Goal: Communication & Community: Answer question/provide support

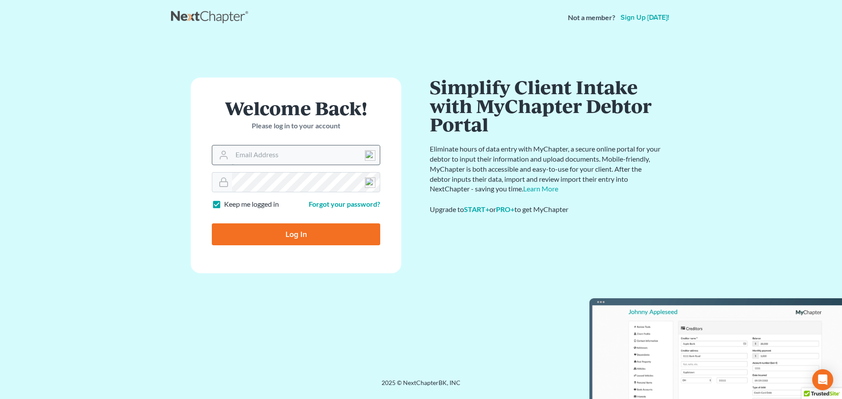
click at [245, 157] on input "Email Address" at bounding box center [306, 155] width 148 height 19
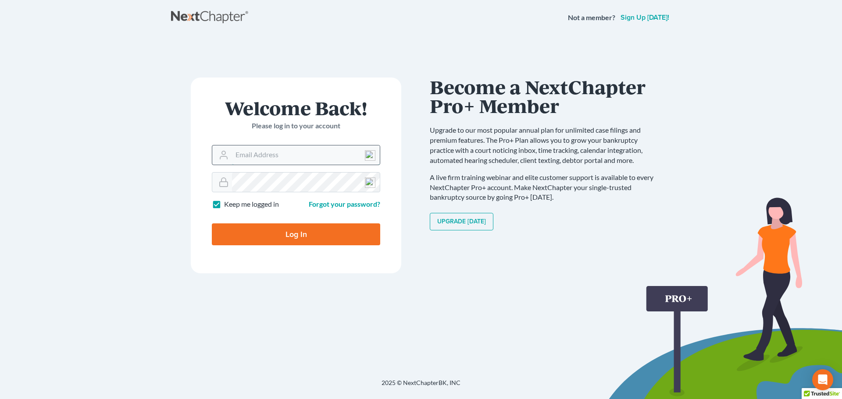
click at [271, 155] on input "Email Address" at bounding box center [306, 155] width 148 height 19
click at [291, 151] on input "Email Address" at bounding box center [306, 155] width 148 height 19
type input "[EMAIL_ADDRESS][DOMAIN_NAME]"
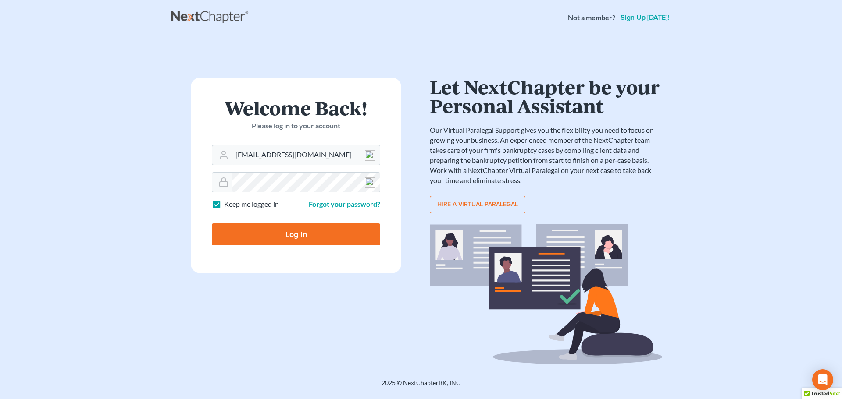
click at [297, 230] on input "Log In" at bounding box center [296, 235] width 168 height 22
type input "Thinking..."
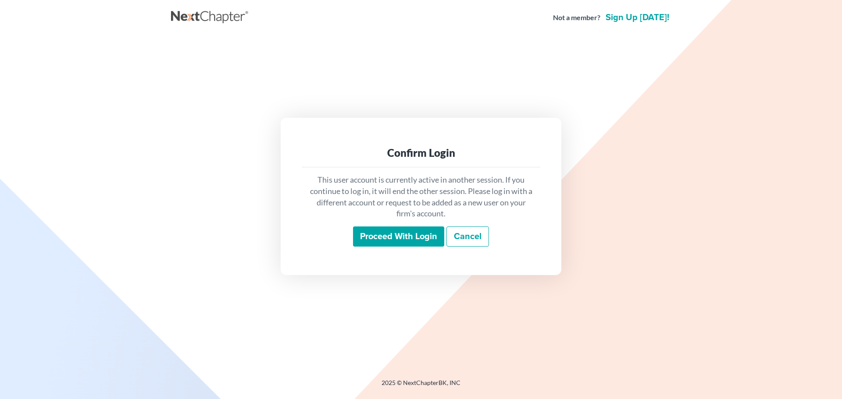
click at [394, 232] on input "Proceed with login" at bounding box center [398, 237] width 91 height 20
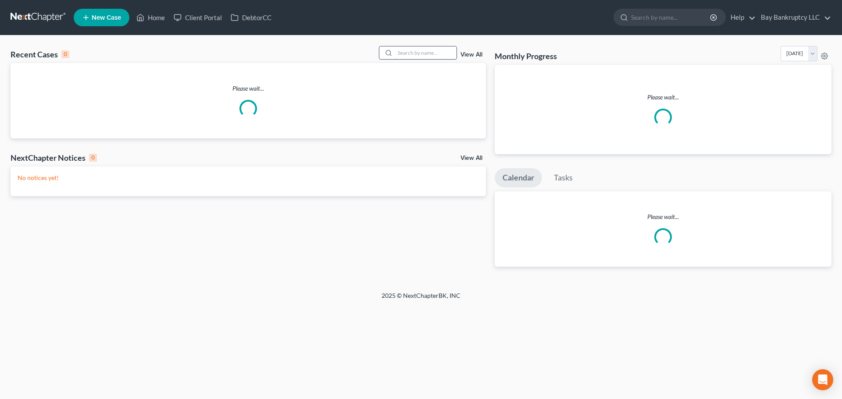
click at [419, 54] on input "search" at bounding box center [425, 52] width 61 height 13
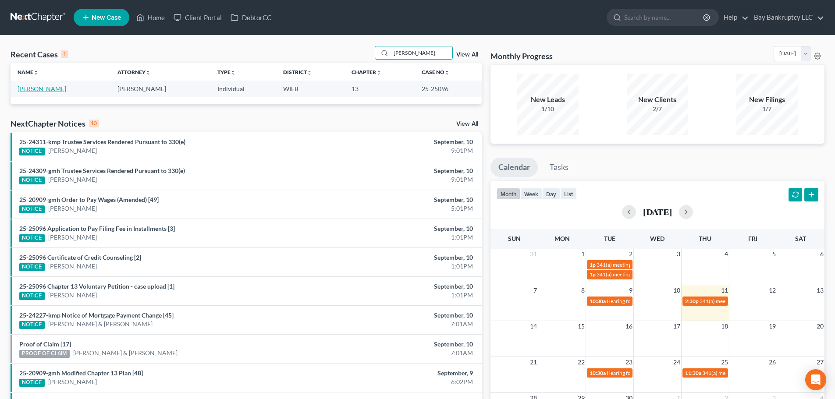
type input "[PERSON_NAME]"
click at [45, 87] on link "Williams, Gwendolyn" at bounding box center [42, 88] width 49 height 7
select select "2"
select select "0"
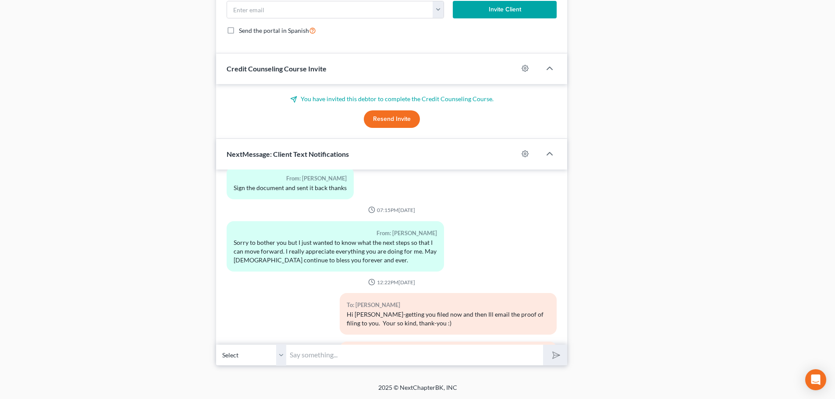
scroll to position [1631, 0]
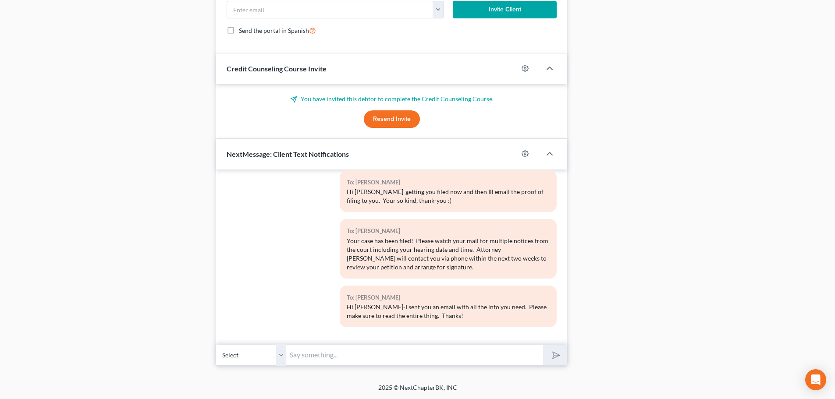
click at [381, 360] on input "text" at bounding box center [414, 355] width 257 height 21
type input "Hi Gwen-I got your message. I dont have the phone number for the car co or your…"
click at [550, 356] on icon "submit" at bounding box center [555, 355] width 12 height 12
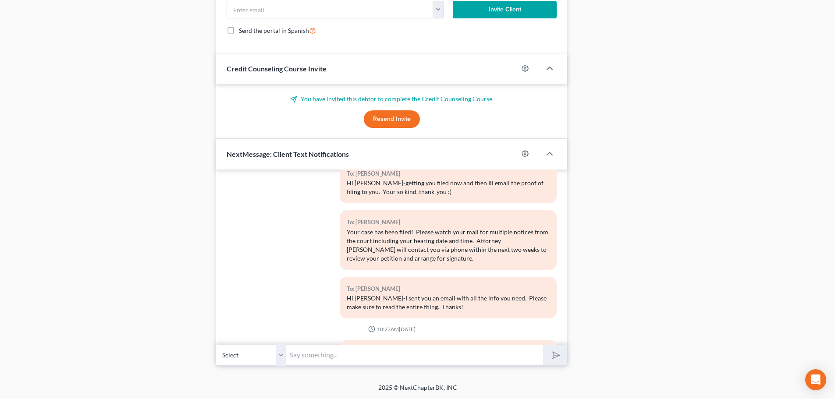
scroll to position [1703, 0]
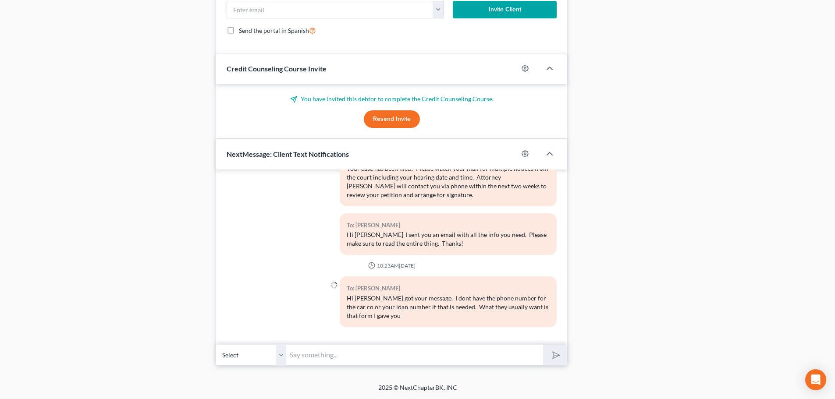
click at [364, 358] on input "text" at bounding box center [414, 355] width 257 height 21
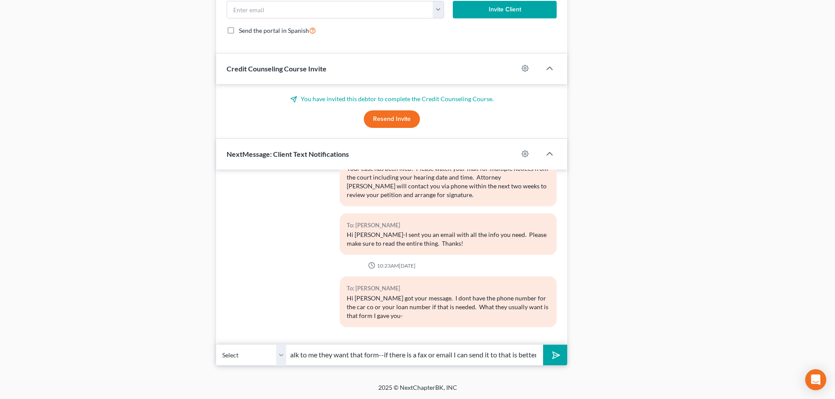
scroll to position [0, 211]
type input "Im happy to call if you give me the info I need but they dont want to talk to m…"
click at [552, 356] on icon "submit" at bounding box center [555, 355] width 12 height 12
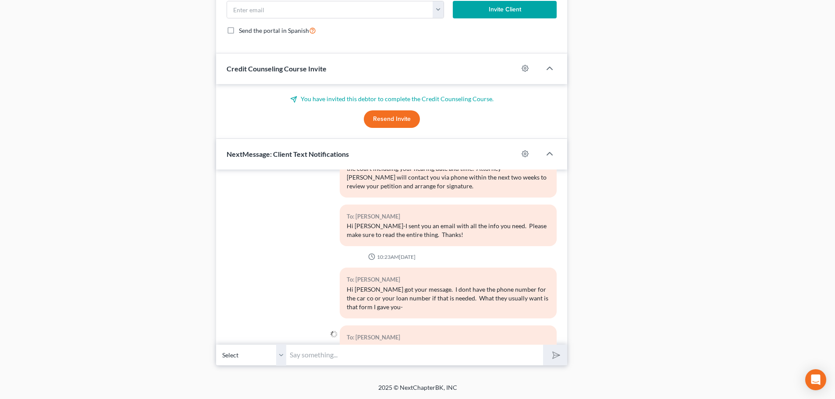
scroll to position [1761, 0]
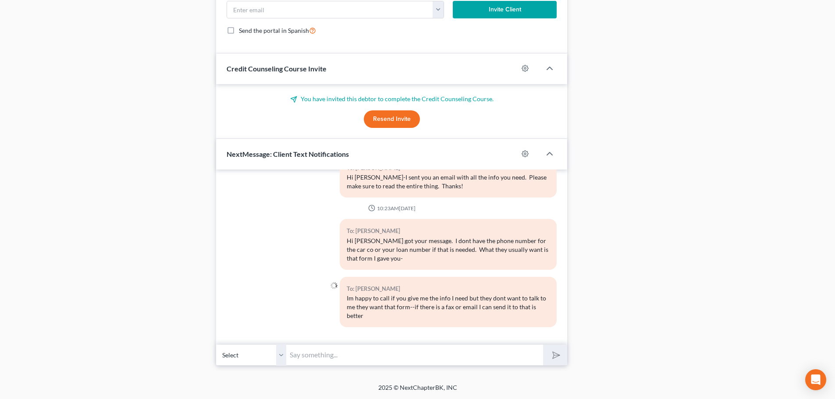
click at [350, 360] on input "text" at bounding box center [414, 355] width 257 height 21
type input "i"
type input "t"
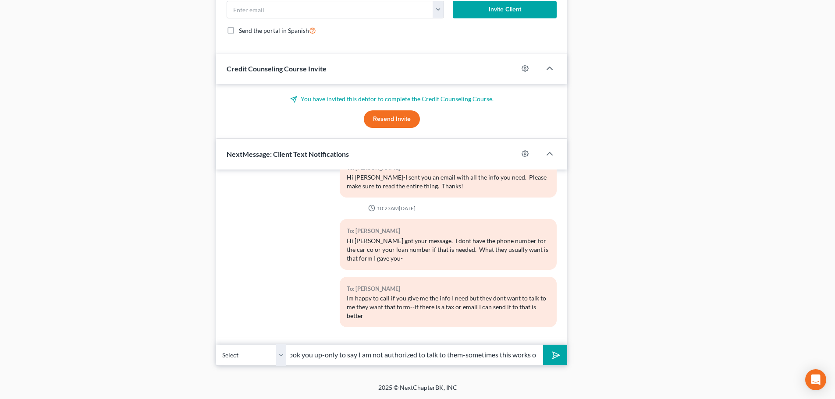
scroll to position [0, 227]
type input "If I call Im usually on hold forever-dont have the info I need for them to look…"
click at [553, 356] on icon "submit" at bounding box center [555, 355] width 12 height 12
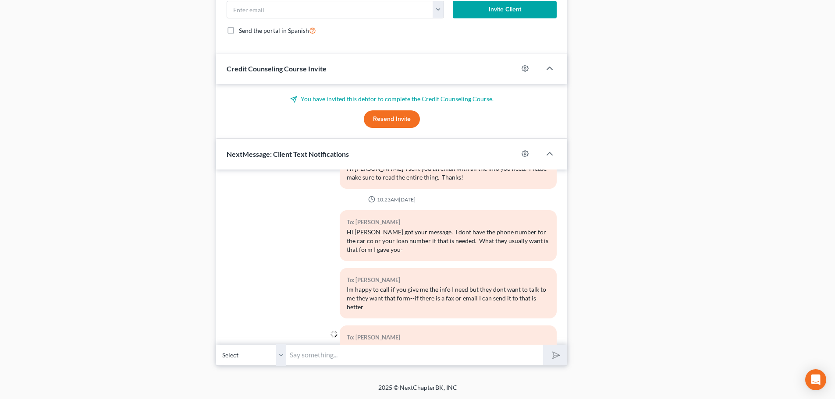
scroll to position [1819, 0]
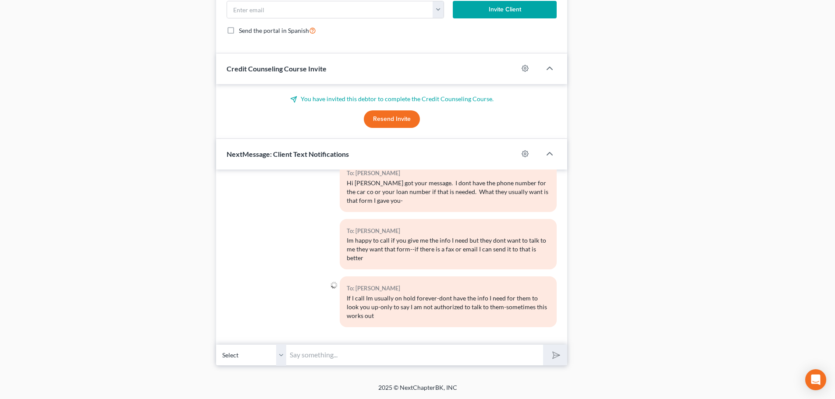
click at [365, 356] on input "text" at bounding box center [414, 355] width 257 height 21
click at [534, 355] on input "better if they have a bankruptcy dept I can call but I wouldn't have that numbe…" at bounding box center [414, 355] width 257 height 21
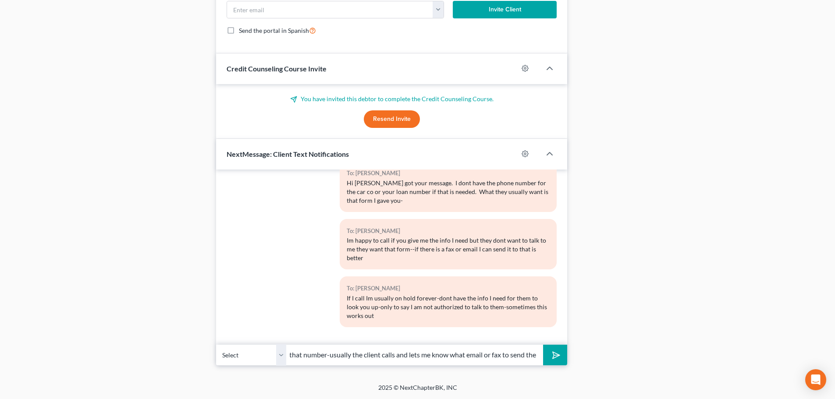
scroll to position [0, 206]
type input "better if they have a bankruptcy dept I can call but I wouldn't have that numbe…"
click at [553, 355] on icon "submit" at bounding box center [555, 355] width 12 height 12
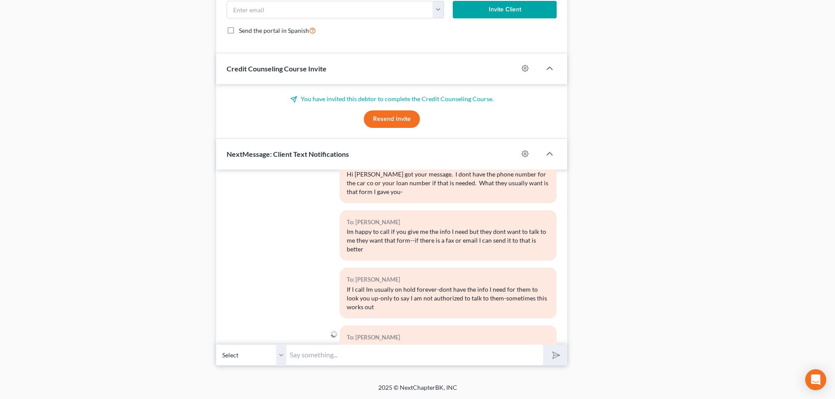
scroll to position [1876, 0]
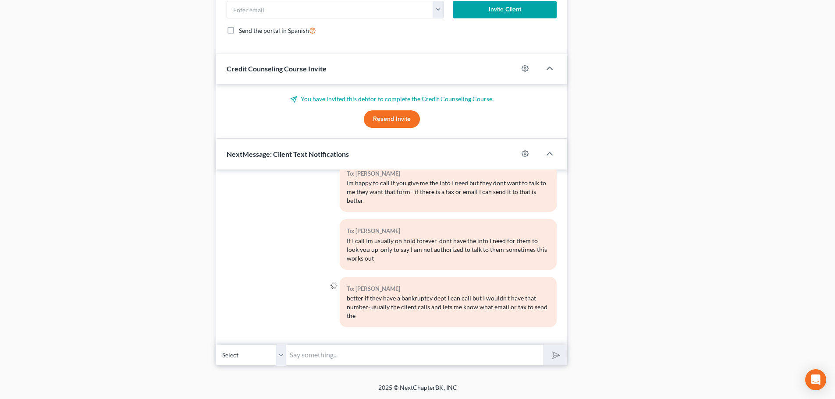
click at [387, 357] on input "text" at bounding box center [414, 355] width 257 height 21
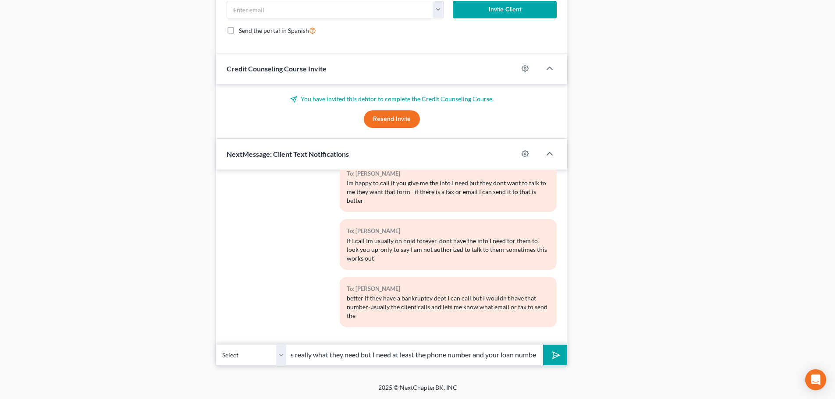
scroll to position [0, 153]
type input "bankruptcy notice to. Im happy to do both if thats really what they need but I …"
click at [561, 354] on button "submit" at bounding box center [555, 355] width 24 height 21
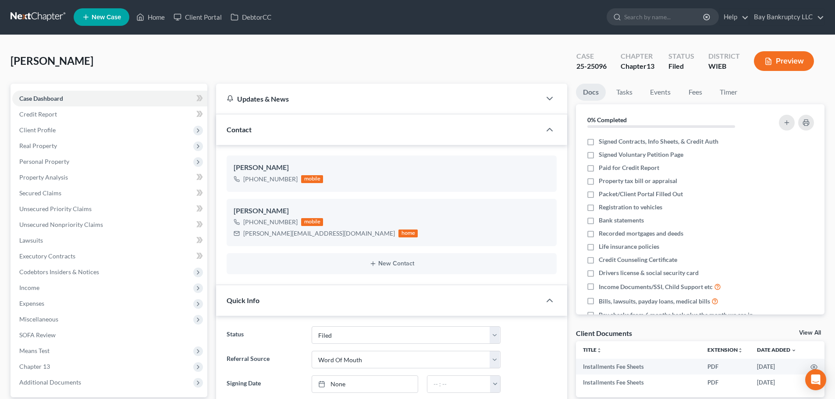
scroll to position [0, 0]
drag, startPoint x: 157, startPoint y: 17, endPoint x: 300, endPoint y: 105, distance: 168.3
click at [157, 17] on link "Home" at bounding box center [150, 18] width 37 height 16
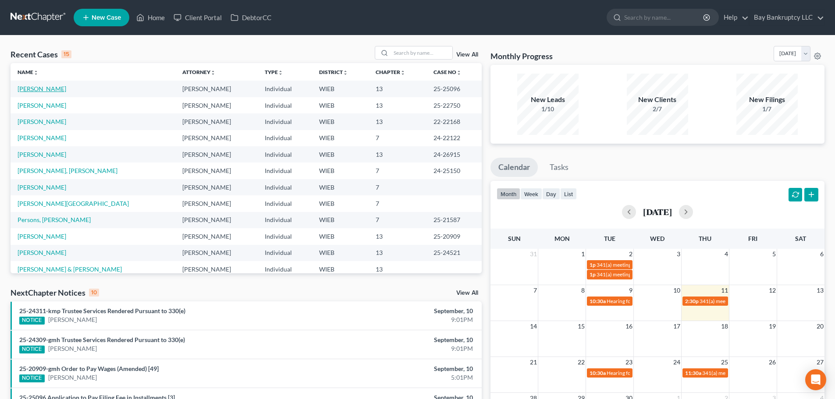
click at [55, 87] on link "[PERSON_NAME]" at bounding box center [42, 88] width 49 height 7
select select "2"
select select "0"
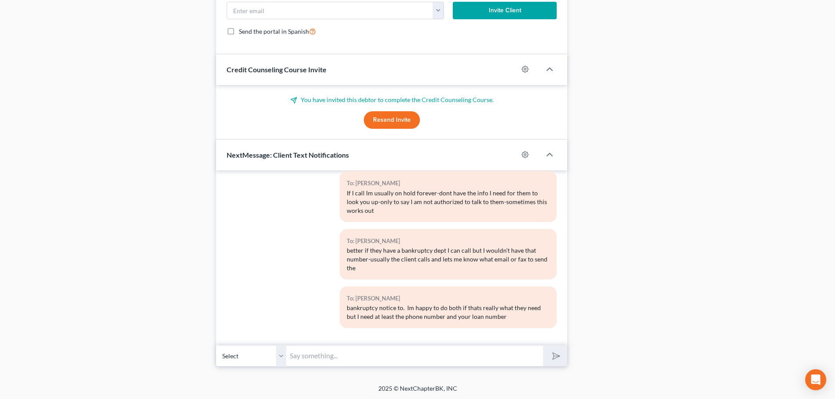
scroll to position [765, 0]
click at [323, 359] on input "text" at bounding box center [414, 355] width 257 height 21
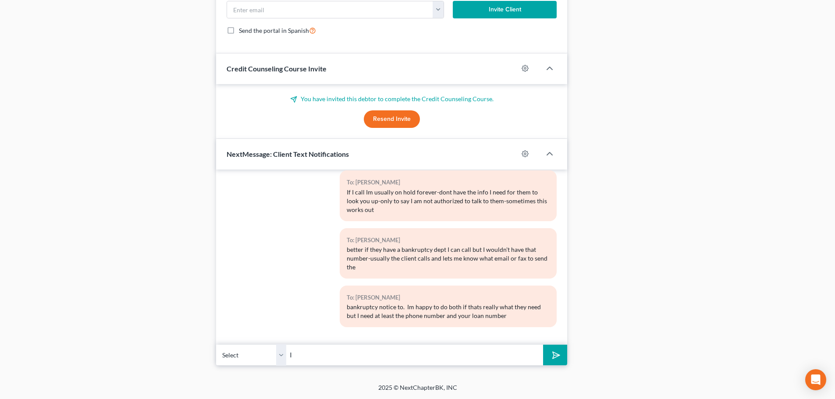
type input "I"
click at [538, 357] on input "I do not answer the phone so if you just text me that you need me to call you t…" at bounding box center [414, 355] width 257 height 21
type input "I do not answer the phone so if you just text me that you need me to call you t…"
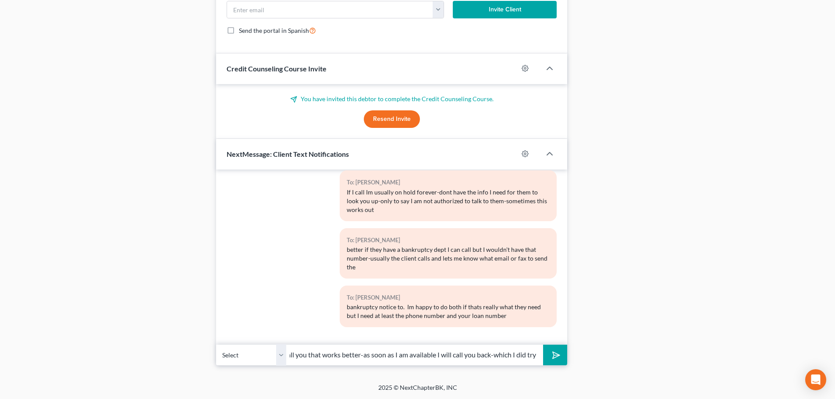
click at [555, 353] on polygon "submit" at bounding box center [554, 355] width 11 height 11
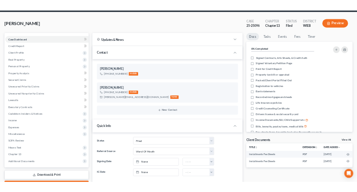
scroll to position [0, 0]
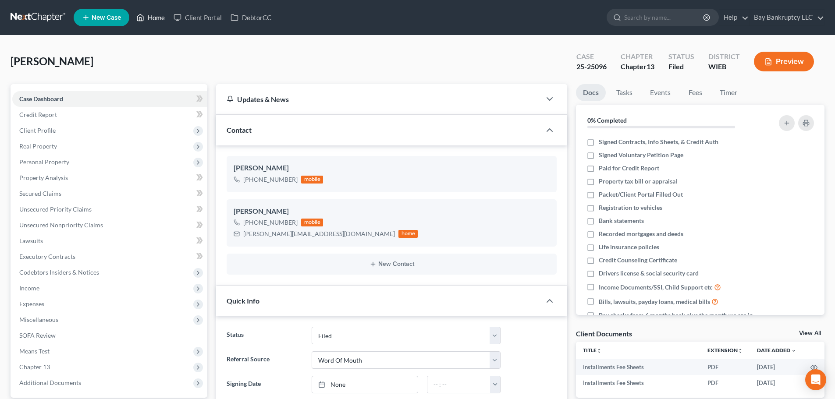
drag, startPoint x: 155, startPoint y: 18, endPoint x: 511, endPoint y: 355, distance: 490.4
click at [155, 18] on link "Home" at bounding box center [150, 18] width 37 height 16
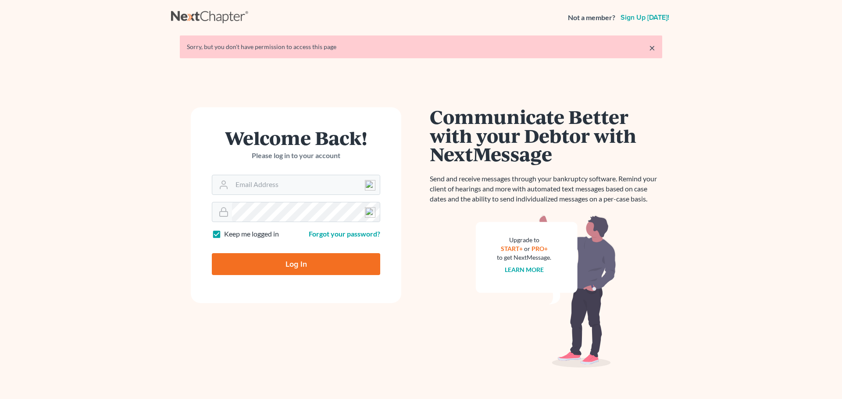
type input "[EMAIL_ADDRESS][DOMAIN_NAME]"
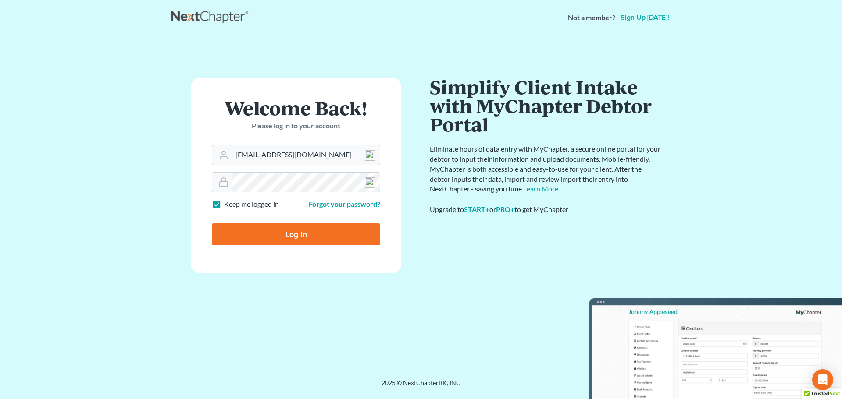
click at [307, 234] on input "Log In" at bounding box center [296, 235] width 168 height 22
type input "Thinking..."
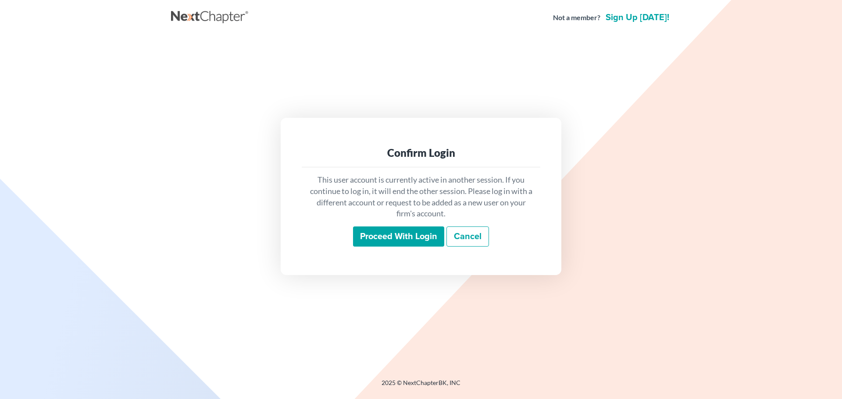
click at [406, 245] on input "Proceed with login" at bounding box center [398, 237] width 91 height 20
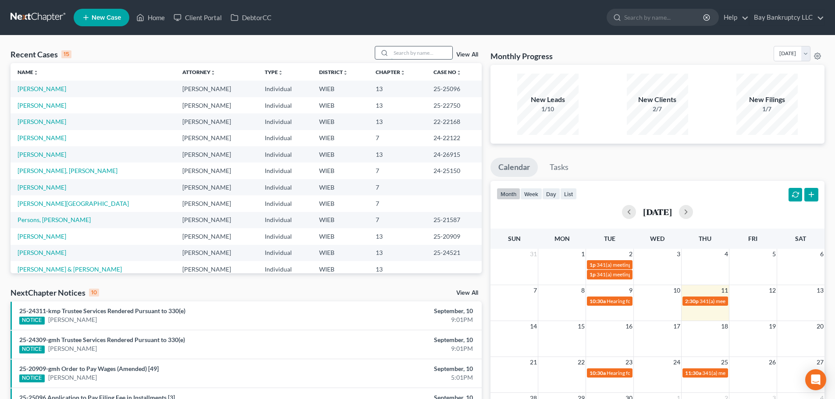
click at [405, 54] on input "search" at bounding box center [421, 52] width 61 height 13
type input "[PERSON_NAME]"
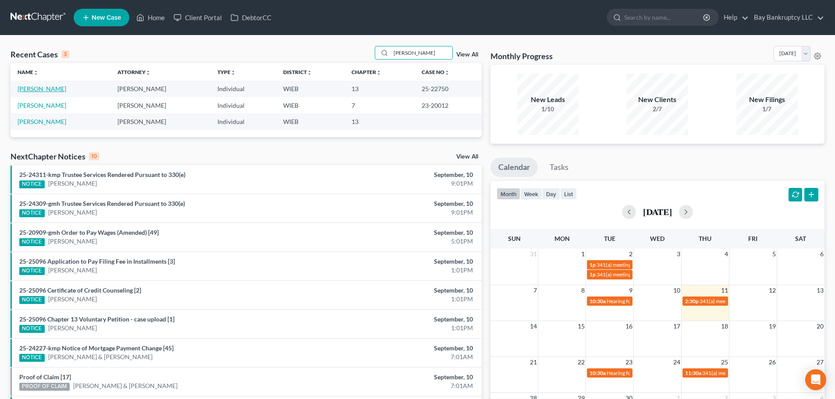
click at [37, 86] on link "[PERSON_NAME]" at bounding box center [42, 88] width 49 height 7
select select "2"
select select "0"
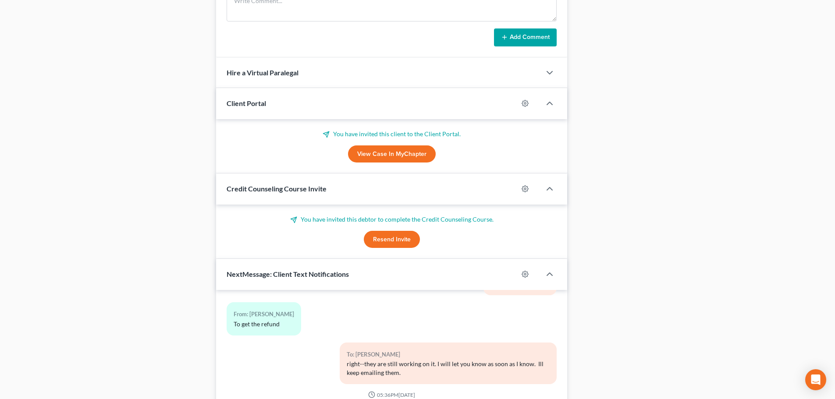
scroll to position [713, 0]
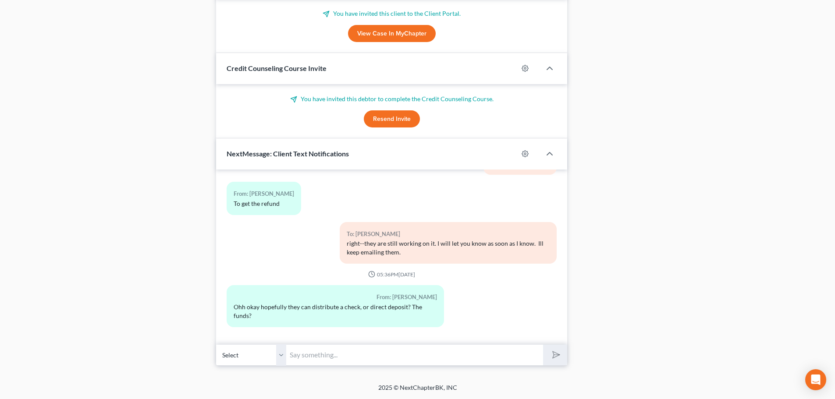
click at [327, 356] on input "text" at bounding box center [414, 355] width 257 height 21
type input "It would go right back to the card it came off of."
click at [555, 359] on icon "submit" at bounding box center [555, 355] width 12 height 12
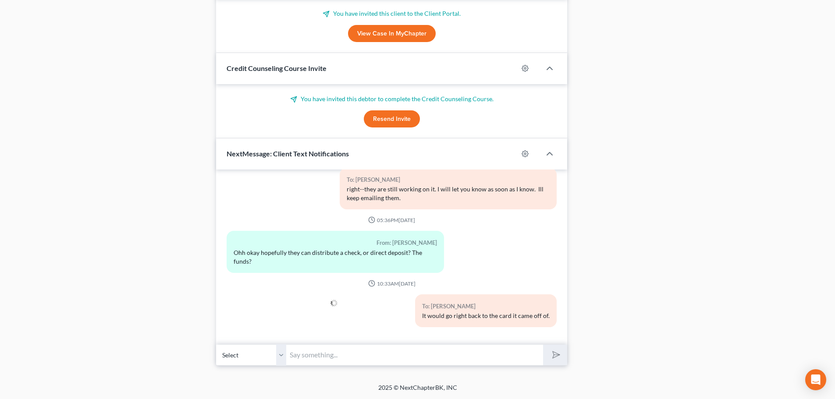
click at [314, 357] on input "text" at bounding box center [414, 355] width 257 height 21
type input "did the bank seem to think it was going to go through?"
click at [553, 355] on icon "submit" at bounding box center [555, 355] width 12 height 12
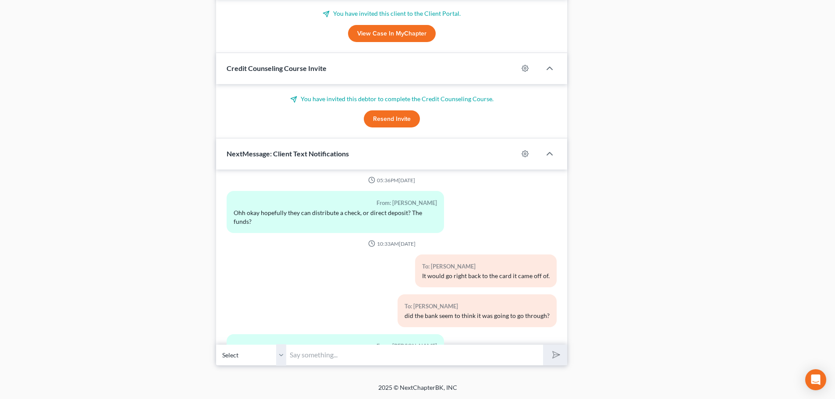
scroll to position [7652, 0]
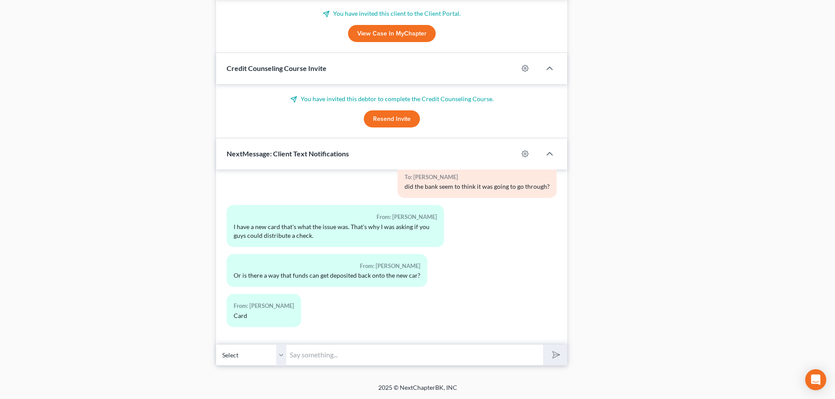
click at [321, 359] on input "text" at bounding box center [414, 355] width 257 height 21
click at [393, 356] on input "I don't handle it so I don't know" at bounding box center [414, 355] width 257 height 21
type input "I don't handle it so I don't know"
click at [553, 359] on polygon "submit" at bounding box center [554, 355] width 11 height 11
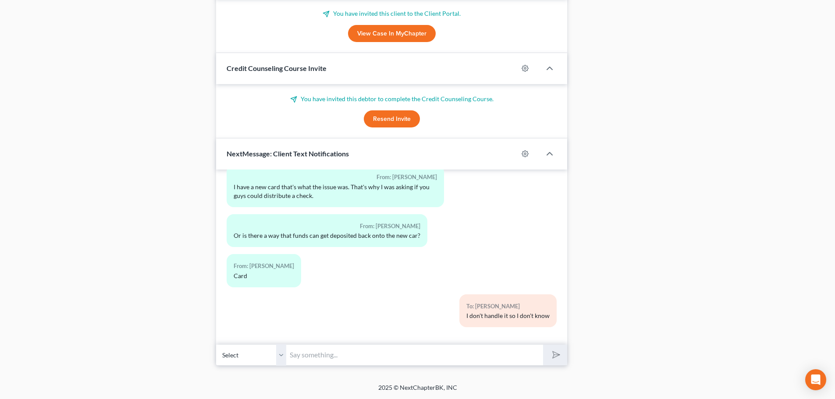
click at [354, 355] on input "text" at bounding box center [414, 355] width 257 height 21
type input "its not the same bank account?"
click at [550, 360] on button "submit" at bounding box center [555, 355] width 24 height 21
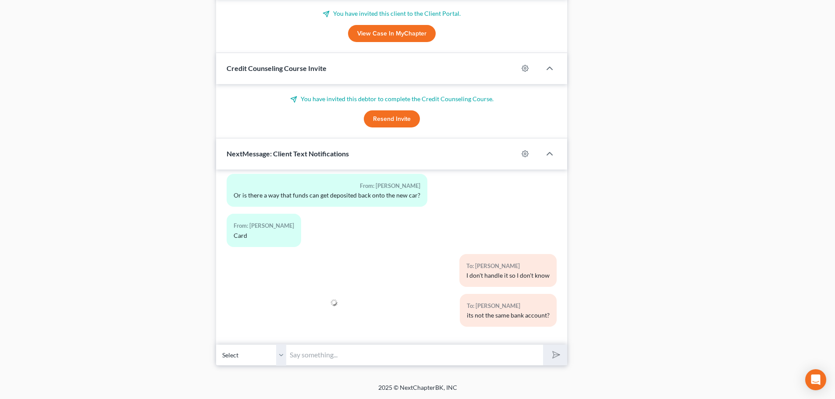
click at [313, 353] on input "text" at bounding box center [414, 355] width 257 height 21
type input "and did the bank seem to think you would get a refund?"
click at [558, 358] on icon "submit" at bounding box center [555, 355] width 12 height 12
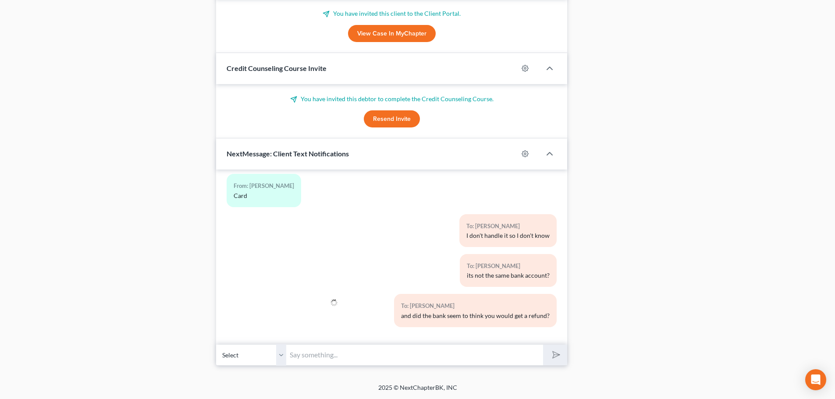
click at [512, 362] on input "text" at bounding box center [414, 355] width 257 height 21
click at [300, 356] on input "text" at bounding box center [414, 355] width 257 height 21
type input "r"
